Goal: Information Seeking & Learning: Compare options

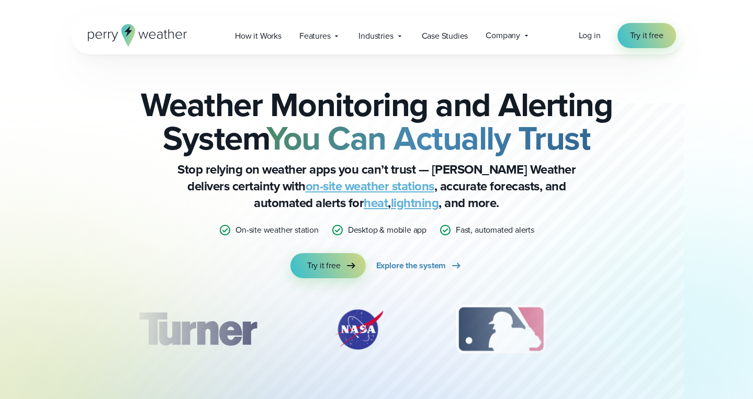
click at [587, 28] on div "Log in Try it free" at bounding box center [627, 35] width 97 height 25
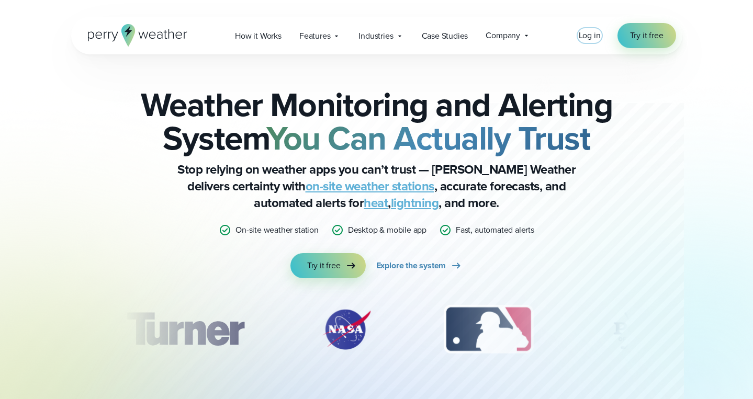
click at [589, 33] on span "Log in" at bounding box center [590, 35] width 22 height 12
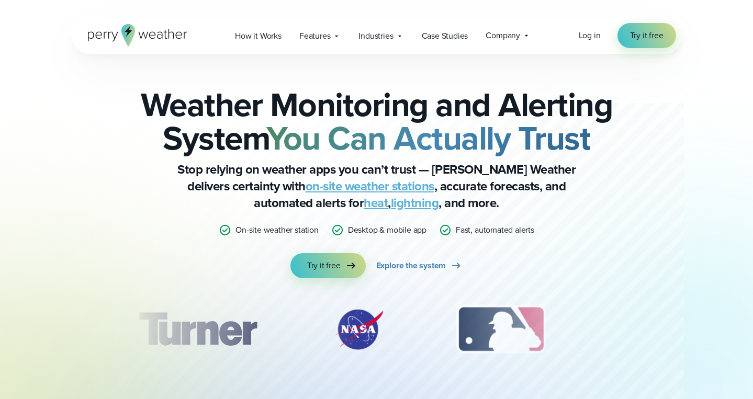
scroll to position [3608, 0]
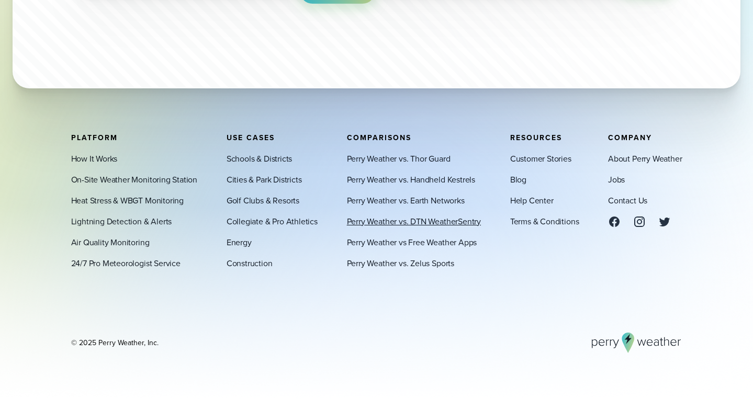
click at [419, 221] on link "Perry Weather vs. DTN WeatherSentry" at bounding box center [414, 221] width 134 height 13
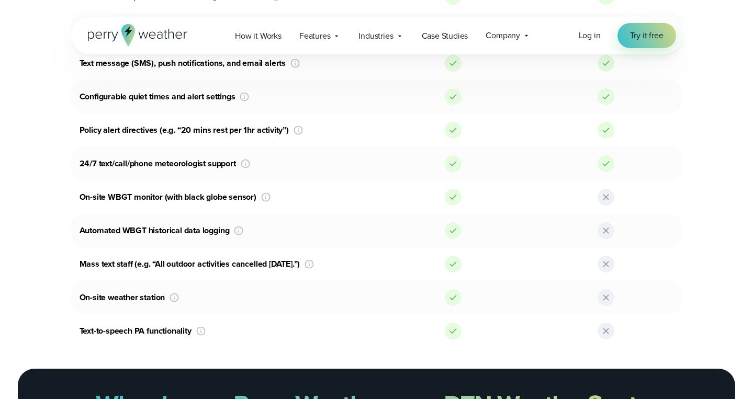
scroll to position [910, 0]
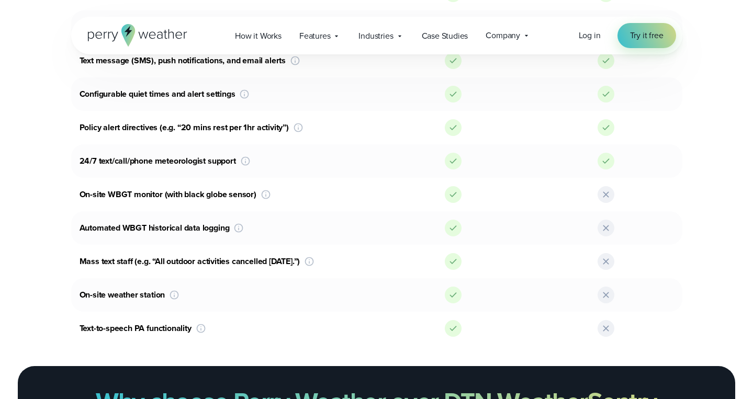
drag, startPoint x: 230, startPoint y: 229, endPoint x: 77, endPoint y: 228, distance: 152.8
click at [77, 228] on div "Automated WBGT historical data logging Look back at historical WBGT data points…" at bounding box center [224, 228] width 306 height 17
click at [125, 268] on div "Mass text staff (e.g. “All outdoor activities cancelled [DATE].”) Send a one-wa…" at bounding box center [224, 261] width 306 height 17
drag, startPoint x: 76, startPoint y: 260, endPoint x: 296, endPoint y: 262, distance: 219.3
click at [296, 262] on div "Mass text staff (e.g. “All outdoor activities cancelled [DATE].”) Send a one-wa…" at bounding box center [224, 261] width 306 height 17
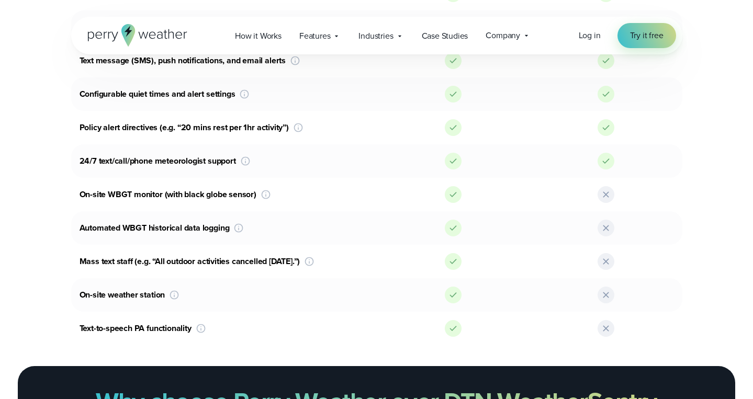
click at [278, 287] on div "On-site weather station Get the best and most accurate data with an on-site wea…" at bounding box center [224, 295] width 306 height 17
drag, startPoint x: 165, startPoint y: 294, endPoint x: 79, endPoint y: 296, distance: 86.9
click at [79, 296] on div "On-site weather station Get the best and most accurate data with an on-site wea…" at bounding box center [224, 295] width 306 height 17
drag, startPoint x: 194, startPoint y: 328, endPoint x: 76, endPoint y: 331, distance: 117.8
click at [76, 331] on div "Text-to-speech PA functionality Send custom messages through your outdoor warni…" at bounding box center [224, 328] width 306 height 17
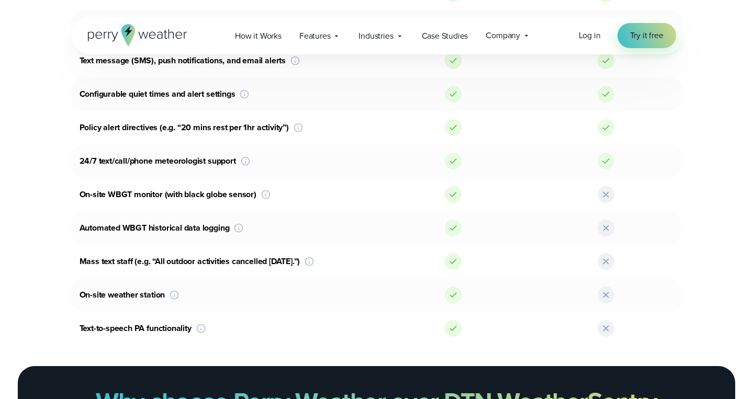
click at [543, 192] on div at bounding box center [606, 194] width 153 height 17
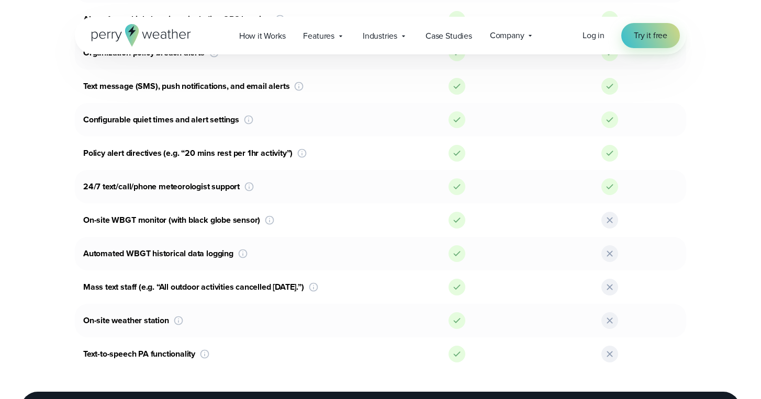
scroll to position [891, 0]
